Goal: Task Accomplishment & Management: Manage account settings

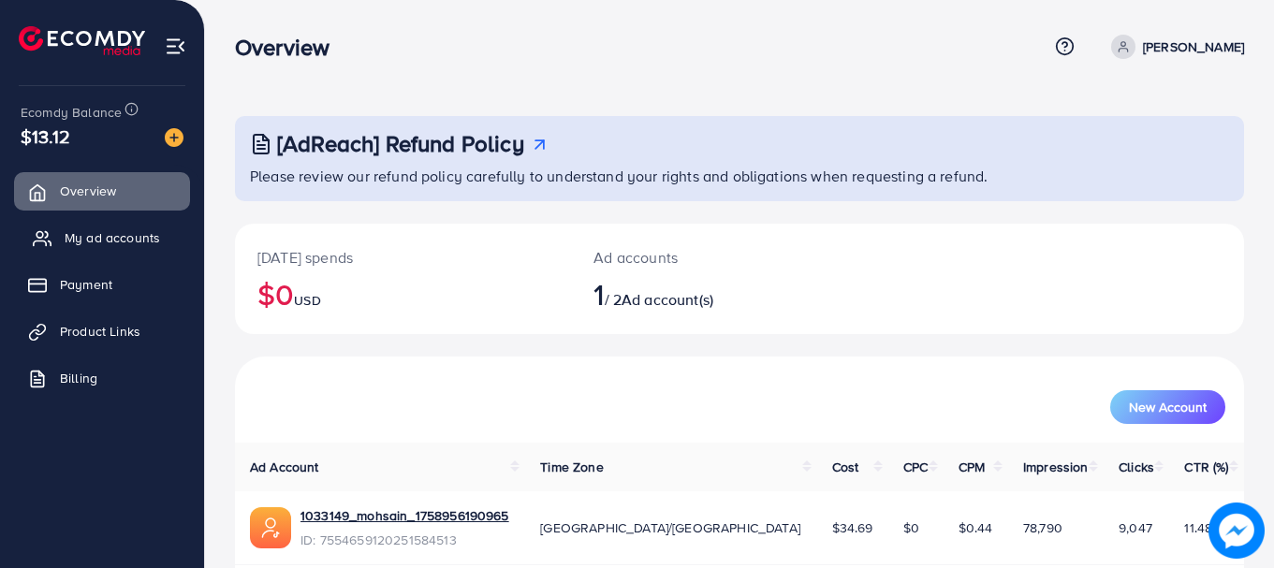
click at [113, 240] on span "My ad accounts" at bounding box center [112, 237] width 95 height 19
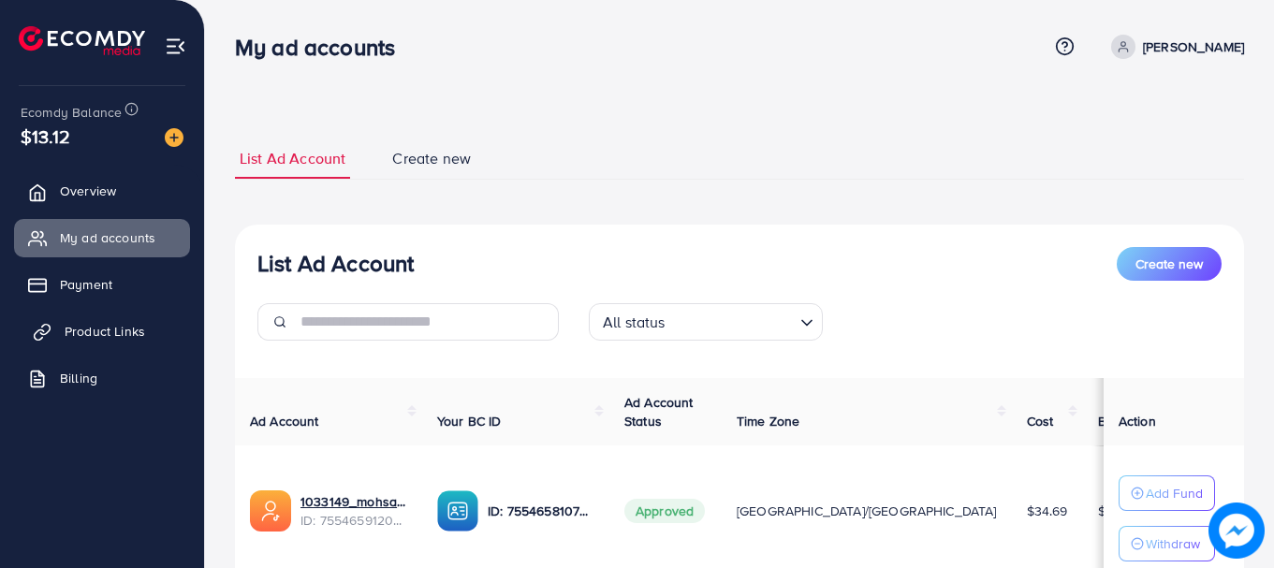
click at [76, 331] on span "Product Links" at bounding box center [105, 331] width 81 height 19
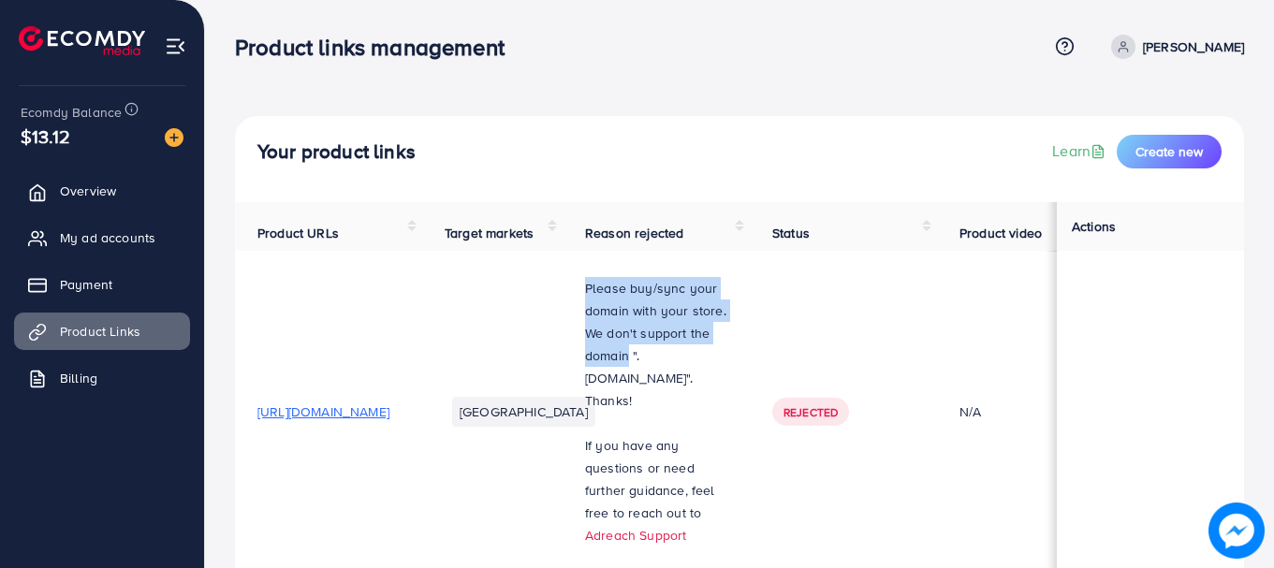
drag, startPoint x: 712, startPoint y: 296, endPoint x: 864, endPoint y: 366, distance: 168.0
click at [750, 366] on td "Please buy/sync your domain with your store. We don't support the domain ".[DOM…" at bounding box center [656, 412] width 187 height 323
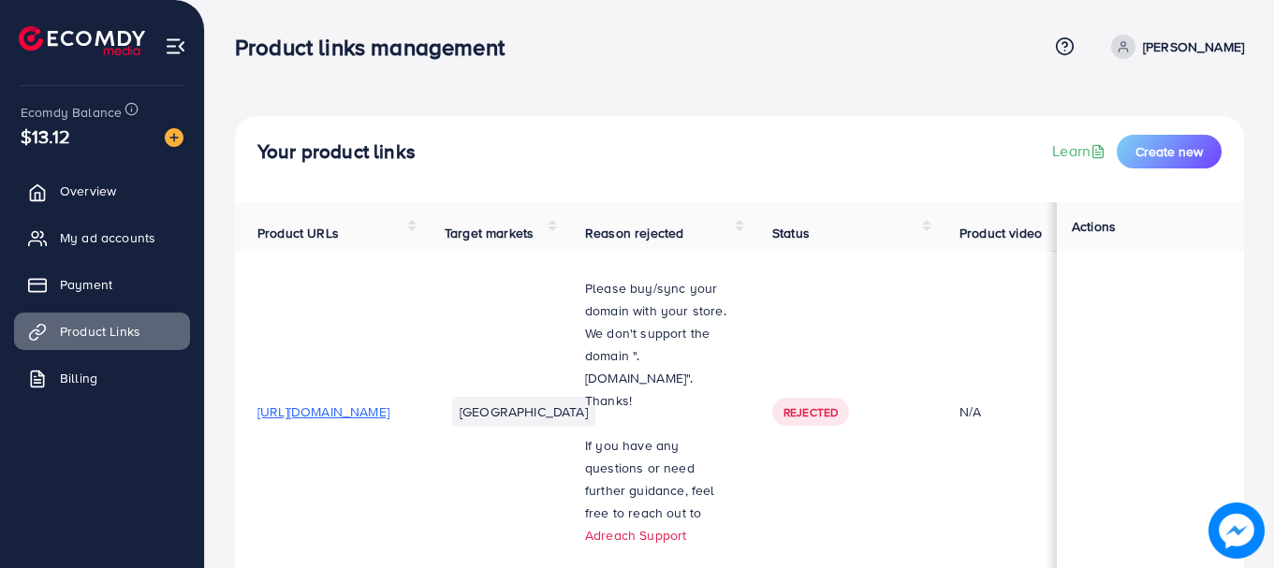
click at [727, 419] on p at bounding box center [656, 423] width 142 height 22
drag, startPoint x: 688, startPoint y: 299, endPoint x: 823, endPoint y: 417, distance: 179.1
click at [750, 417] on td "Please buy/sync your domain with your store. We don't support the domain ".[DOM…" at bounding box center [656, 412] width 187 height 323
click at [727, 404] on p "Please buy/sync your domain with your store. We don't support the domain ".[DOM…" at bounding box center [656, 344] width 142 height 135
drag, startPoint x: 707, startPoint y: 302, endPoint x: 850, endPoint y: 305, distance: 143.3
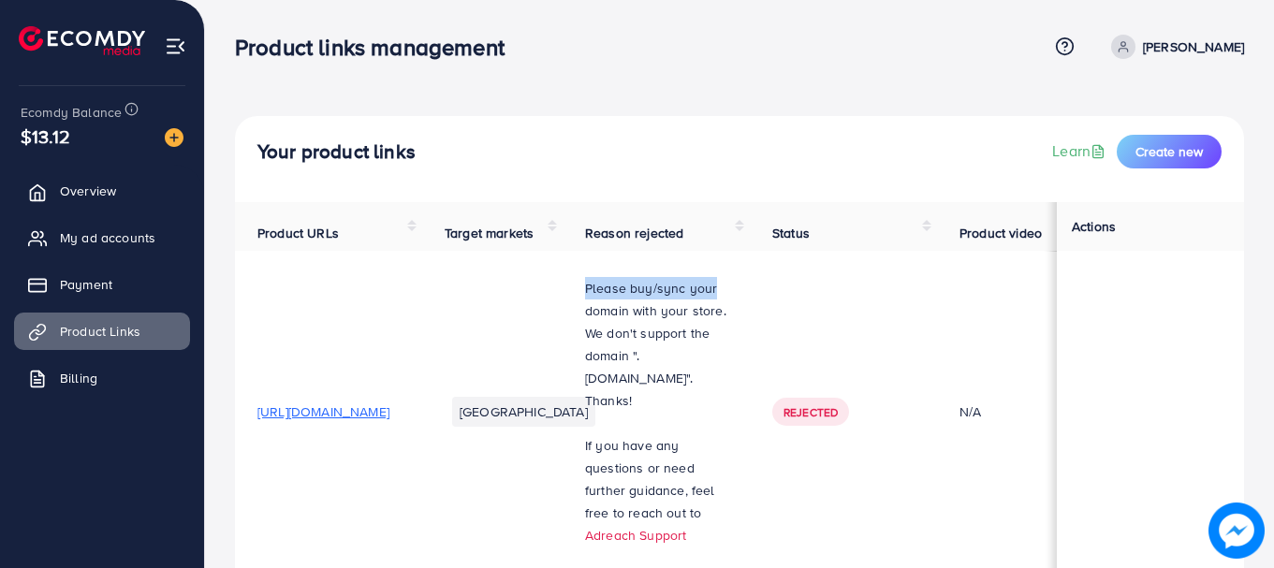
click at [750, 304] on td "Please buy/sync your domain with your store. We don't support the domain ".[DOM…" at bounding box center [656, 412] width 187 height 323
drag, startPoint x: 743, startPoint y: 321, endPoint x: 860, endPoint y: 329, distance: 117.3
click at [750, 326] on td "Please buy/sync your domain with your store. We don't support the domain ".[DOM…" at bounding box center [656, 412] width 187 height 323
drag, startPoint x: 712, startPoint y: 341, endPoint x: 808, endPoint y: 363, distance: 99.0
click at [750, 345] on td "Please buy/sync your domain with your store. We don't support the domain ".[DOM…" at bounding box center [656, 412] width 187 height 323
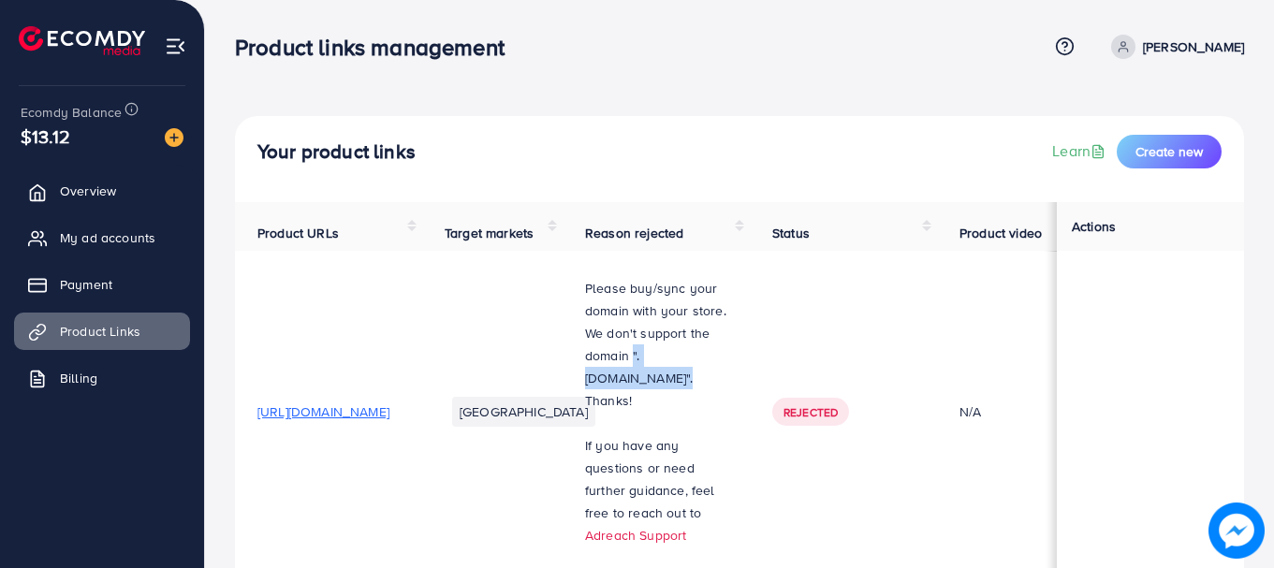
drag, startPoint x: 706, startPoint y: 374, endPoint x: 832, endPoint y: 380, distance: 126.6
click at [750, 380] on td "Please buy/sync your domain with your store. We don't support the domain ".[DOM…" at bounding box center [656, 412] width 187 height 323
drag, startPoint x: 748, startPoint y: 401, endPoint x: 780, endPoint y: 397, distance: 32.1
click at [727, 397] on p "Please buy/sync your domain with your store. We don't support the domain ".[DOM…" at bounding box center [656, 344] width 142 height 135
